Goal: Information Seeking & Learning: Check status

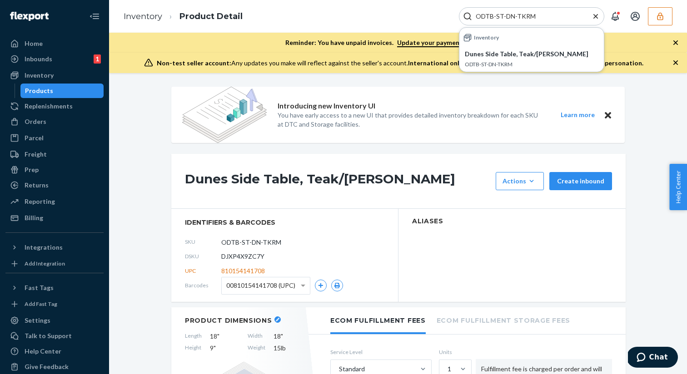
click at [595, 17] on icon "Close Search" at bounding box center [595, 16] width 5 height 5
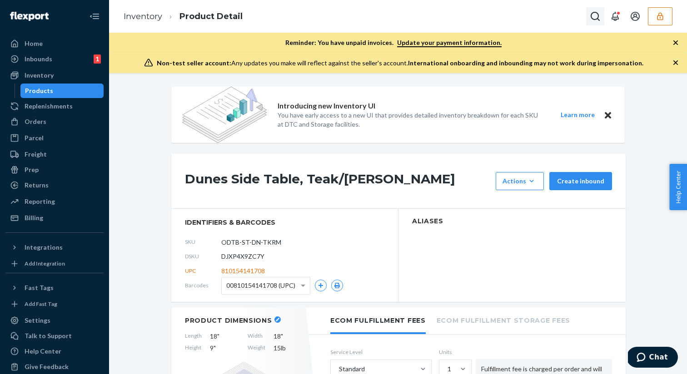
click at [596, 17] on icon "Open Search Box" at bounding box center [594, 16] width 11 height 11
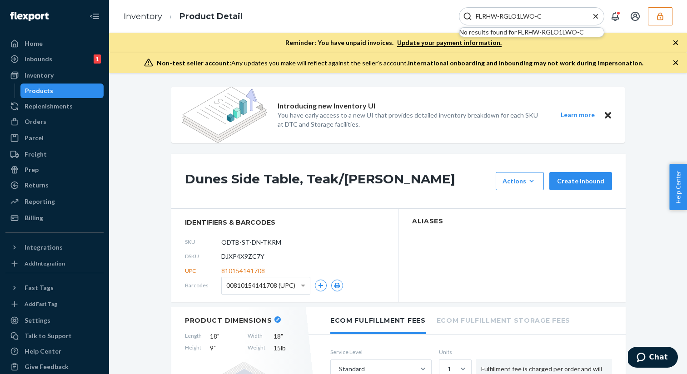
type input "FLRHW-RGLO1LWO-C"
drag, startPoint x: 544, startPoint y: 17, endPoint x: 460, endPoint y: 17, distance: 84.9
click at [460, 17] on div "FLRHW-RGLO1LWO-C" at bounding box center [531, 16] width 145 height 18
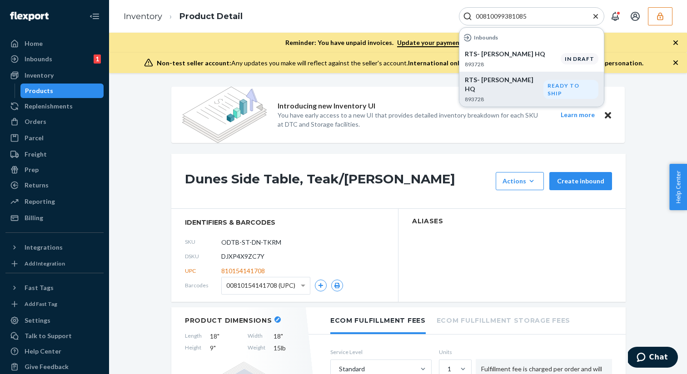
type input "00810099381085"
click at [503, 95] on p "893728" at bounding box center [504, 99] width 79 height 8
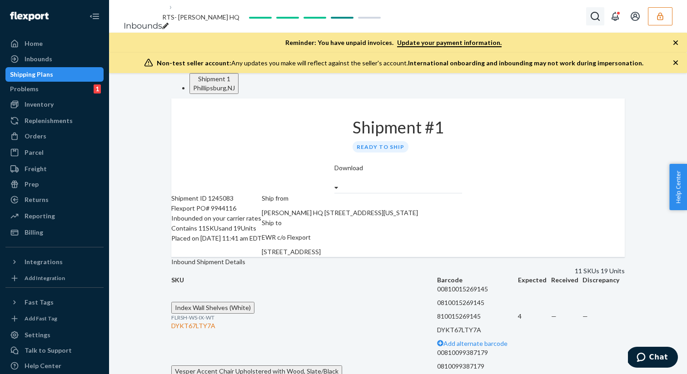
click at [593, 13] on icon "Open Search Box" at bounding box center [594, 16] width 11 height 11
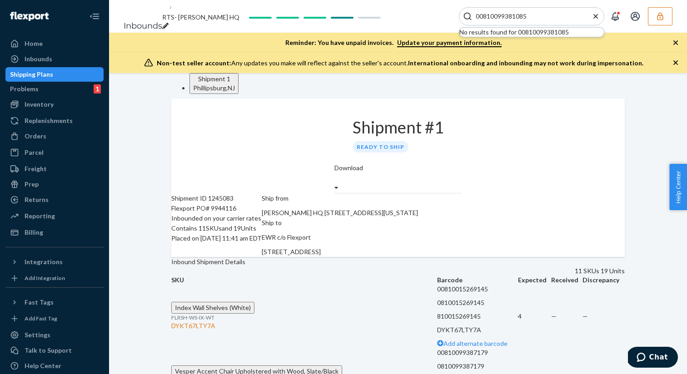
drag, startPoint x: 529, startPoint y: 16, endPoint x: 471, endPoint y: 20, distance: 57.4
click at [471, 20] on div "00810099381085" at bounding box center [531, 16] width 145 height 18
type input "00810099381085"
click at [48, 62] on div "Inbounds" at bounding box center [39, 58] width 28 height 9
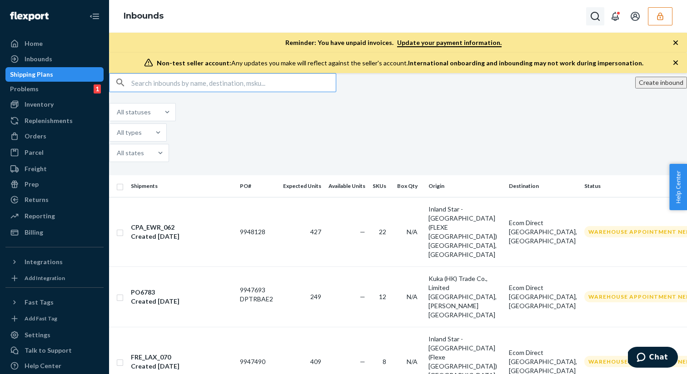
click at [592, 10] on button "Open Search Box" at bounding box center [595, 16] width 18 height 18
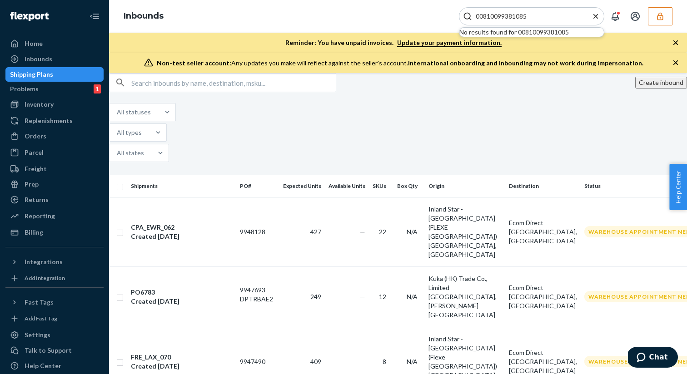
click at [484, 19] on input "00810099381085" at bounding box center [528, 16] width 112 height 9
drag, startPoint x: 523, startPoint y: 18, endPoint x: 470, endPoint y: 18, distance: 52.7
click at [470, 18] on div "810099381085" at bounding box center [531, 16] width 145 height 18
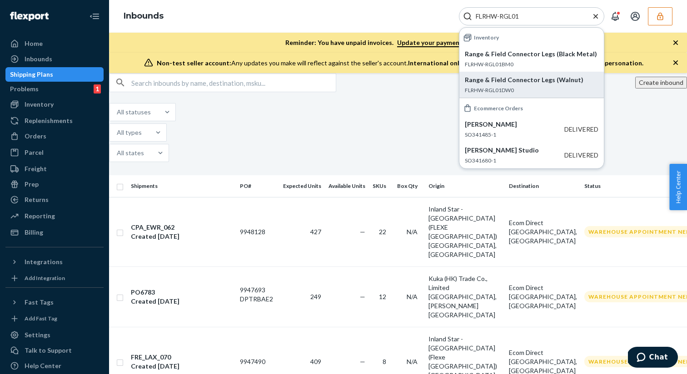
type input "FLRHW-RGL01"
click at [515, 85] on div "Range & Field Connector Legs (Walnut) FLRHW-RGL01DW0" at bounding box center [532, 84] width 134 height 19
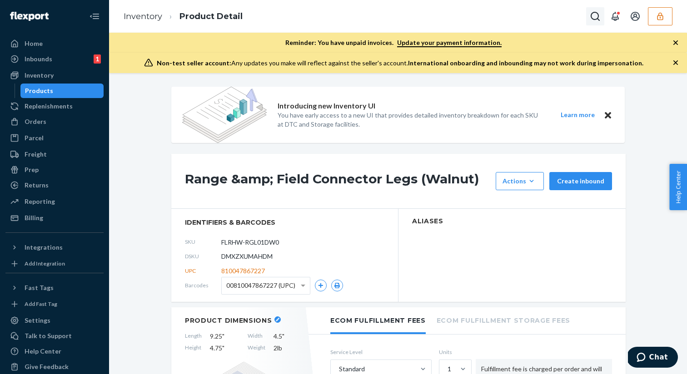
click at [596, 16] on icon "Open Search Box" at bounding box center [594, 16] width 11 height 11
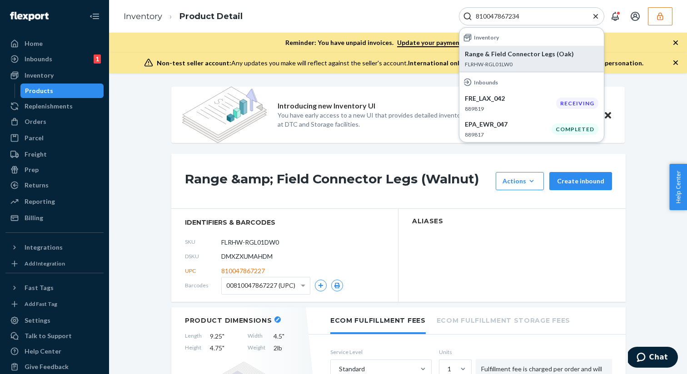
type input "810047867234"
click at [521, 60] on div "Range & Field Connector Legs (Oak) FLRHW-RGL01LW0" at bounding box center [532, 58] width 134 height 19
click at [521, 60] on p "FLRHW-RGL01LW0" at bounding box center [532, 64] width 134 height 8
click at [509, 64] on p "FLRHW-RGL01LW0" at bounding box center [532, 64] width 134 height 8
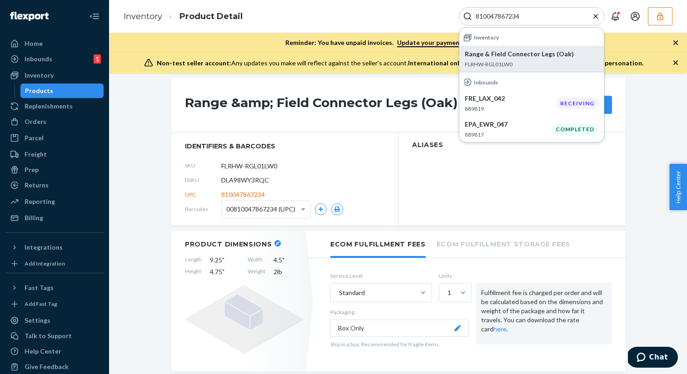
scroll to position [74, 0]
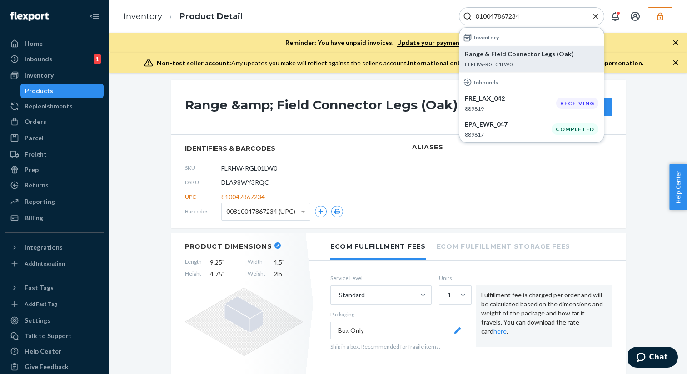
click at [251, 184] on span "DLA98WY3RQC" at bounding box center [245, 182] width 48 height 9
copy span "DLA98WY3RQC"
